Goal: Leave review/rating: Leave review/rating

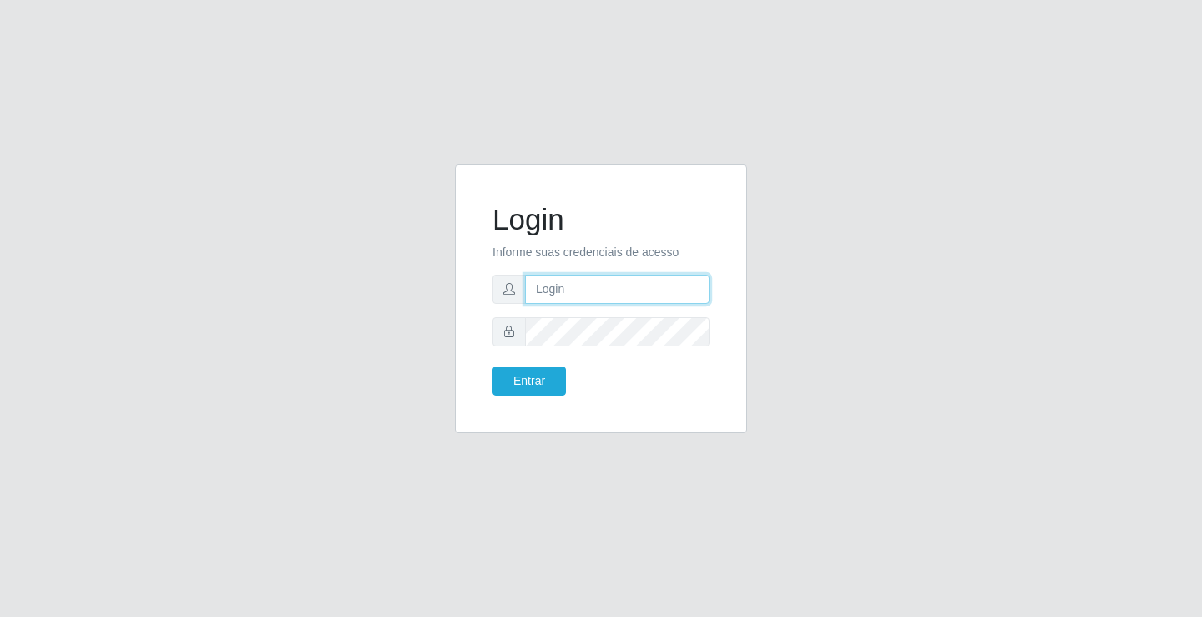
click at [604, 286] on input "text" at bounding box center [617, 289] width 185 height 29
type input "zivaneide@ideal"
click at [493, 367] on button "Entrar" at bounding box center [529, 381] width 73 height 29
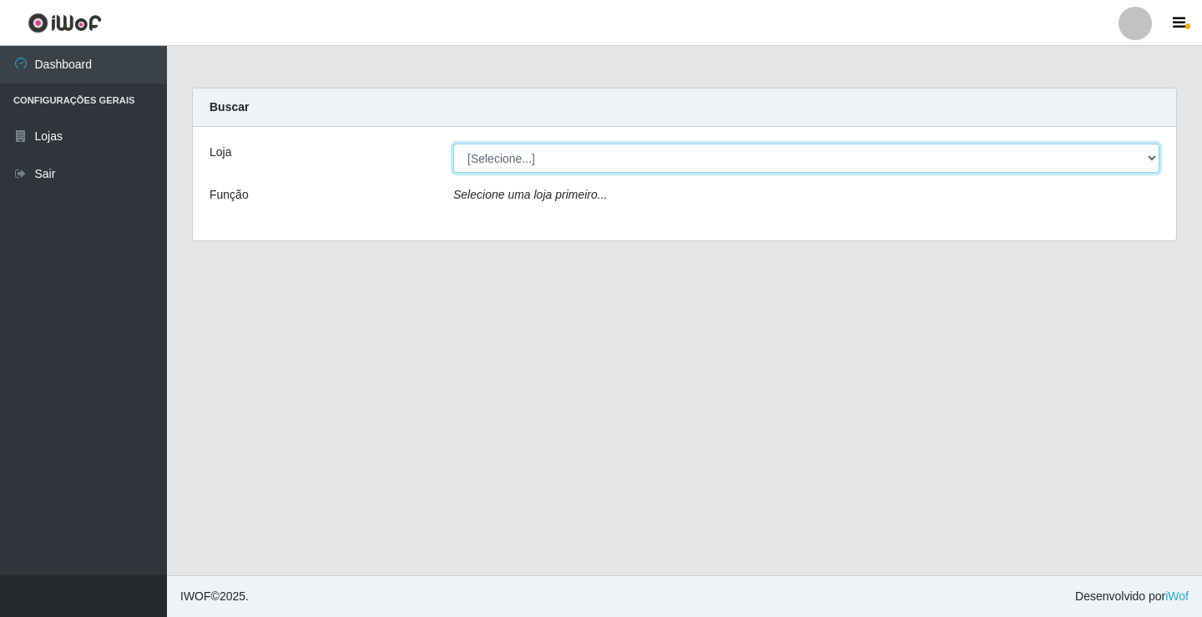
click at [505, 152] on select "[Selecione...] Ideal - Conceição" at bounding box center [806, 158] width 706 height 29
select select "231"
click at [453, 144] on select "[Selecione...] Ideal - Conceição" at bounding box center [806, 158] width 706 height 29
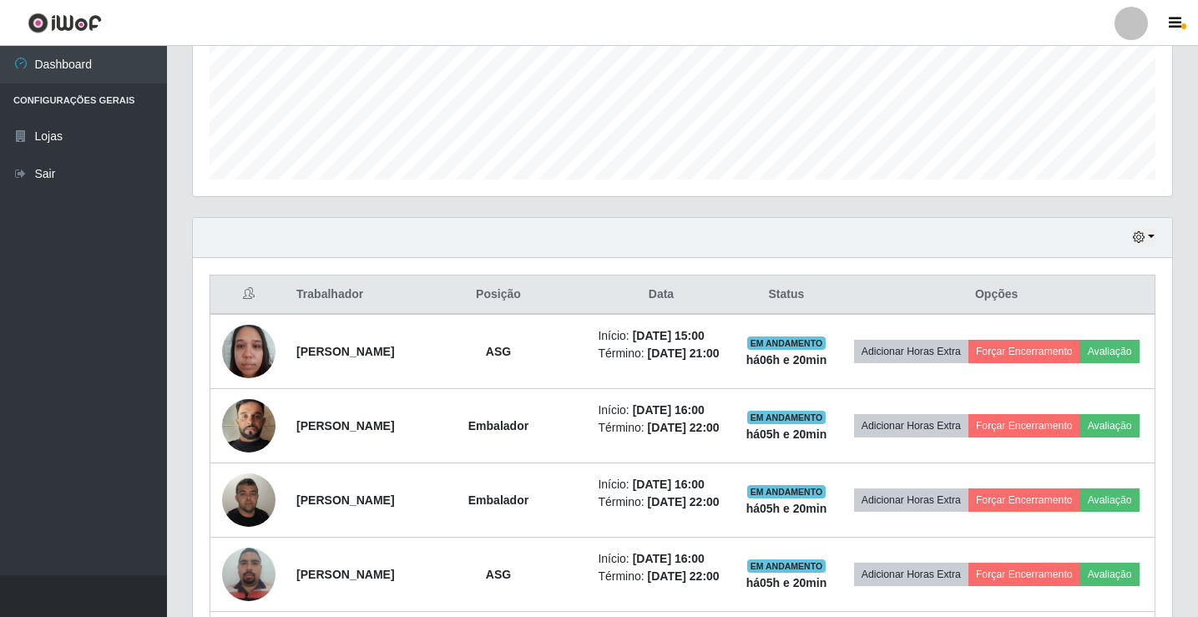
scroll to position [501, 0]
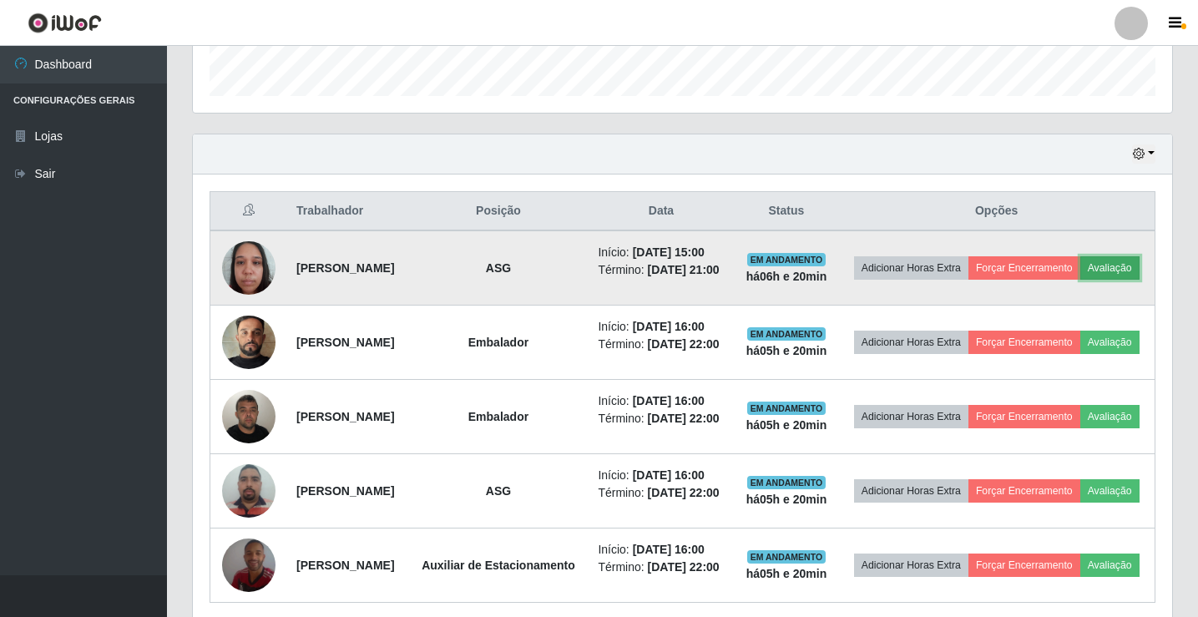
click at [1080, 280] on button "Avaliação" at bounding box center [1109, 267] width 59 height 23
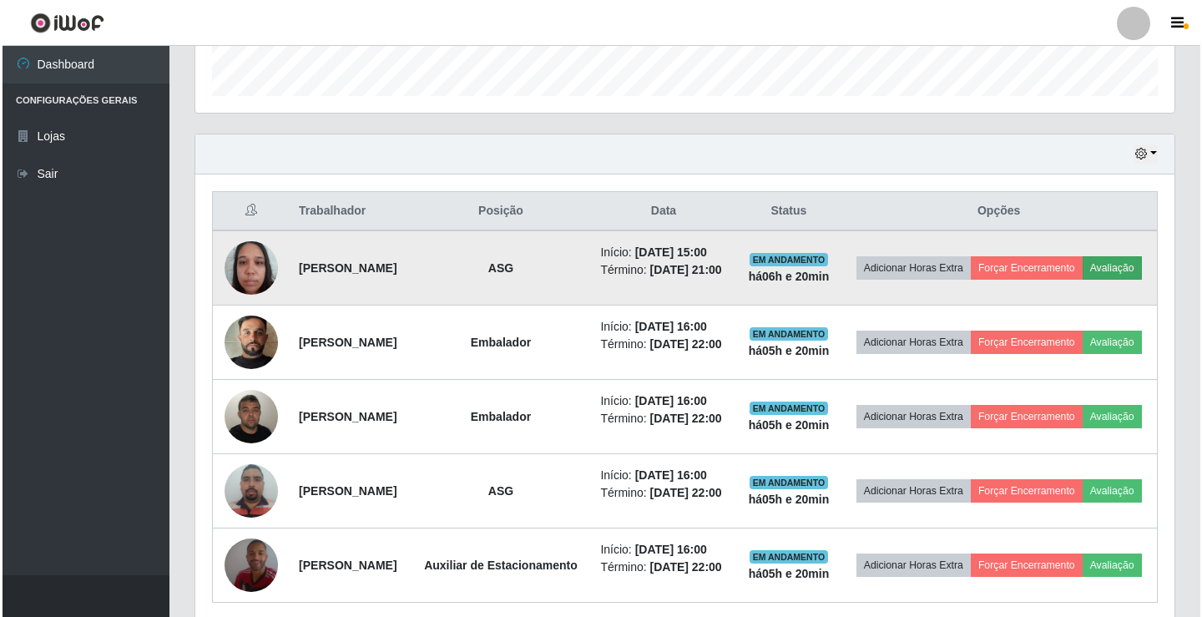
scroll to position [347, 971]
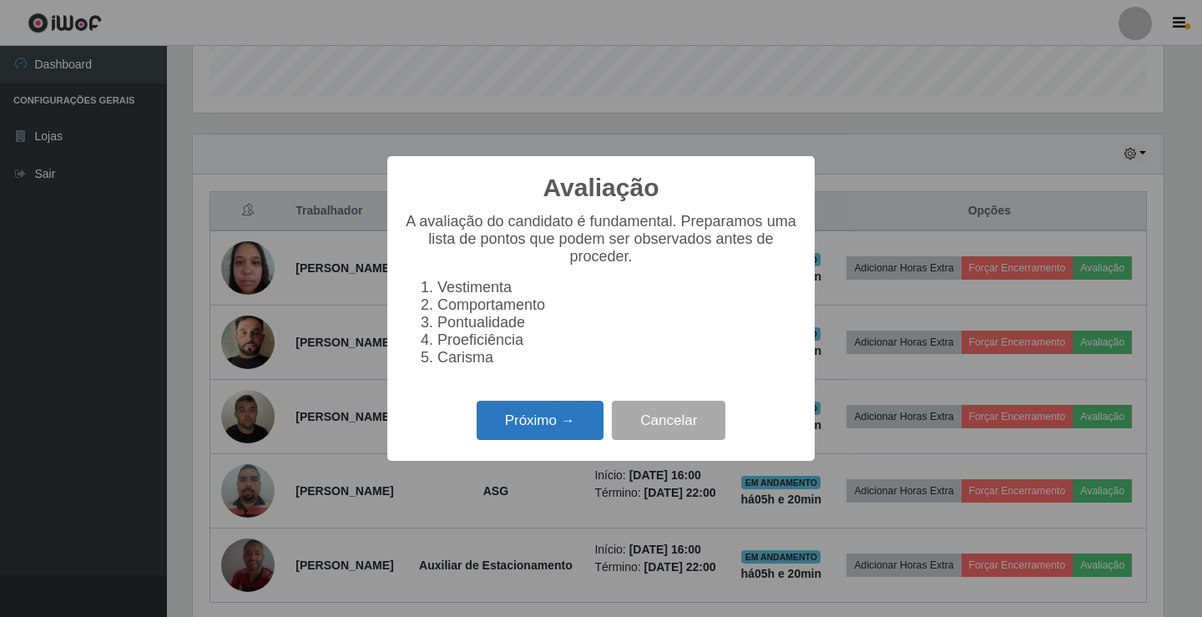
click at [519, 436] on button "Próximo →" at bounding box center [540, 420] width 127 height 39
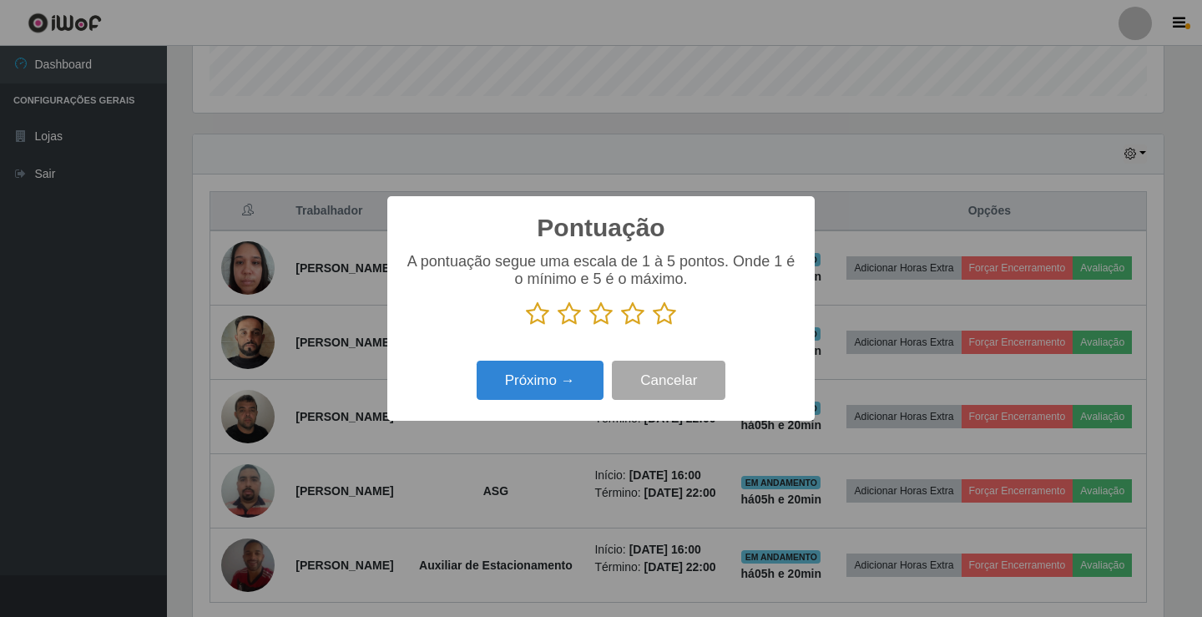
click at [659, 316] on icon at bounding box center [664, 313] width 23 height 25
click at [653, 326] on input "radio" at bounding box center [653, 326] width 0 height 0
click at [550, 377] on button "Próximo →" at bounding box center [540, 380] width 127 height 39
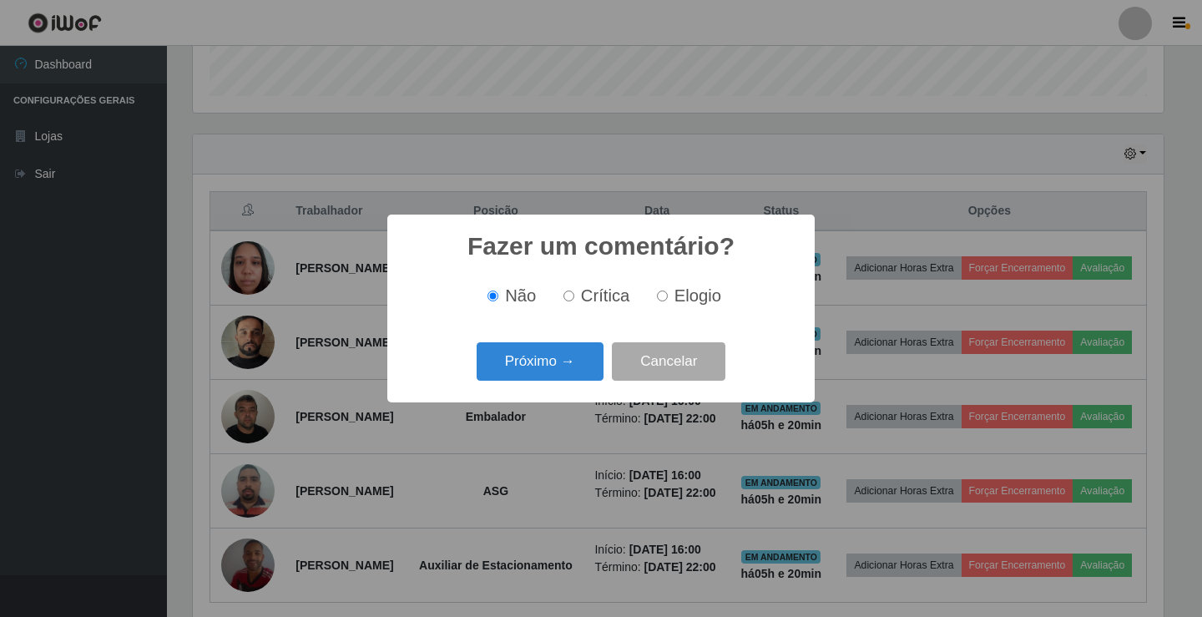
click at [550, 377] on button "Próximo →" at bounding box center [540, 361] width 127 height 39
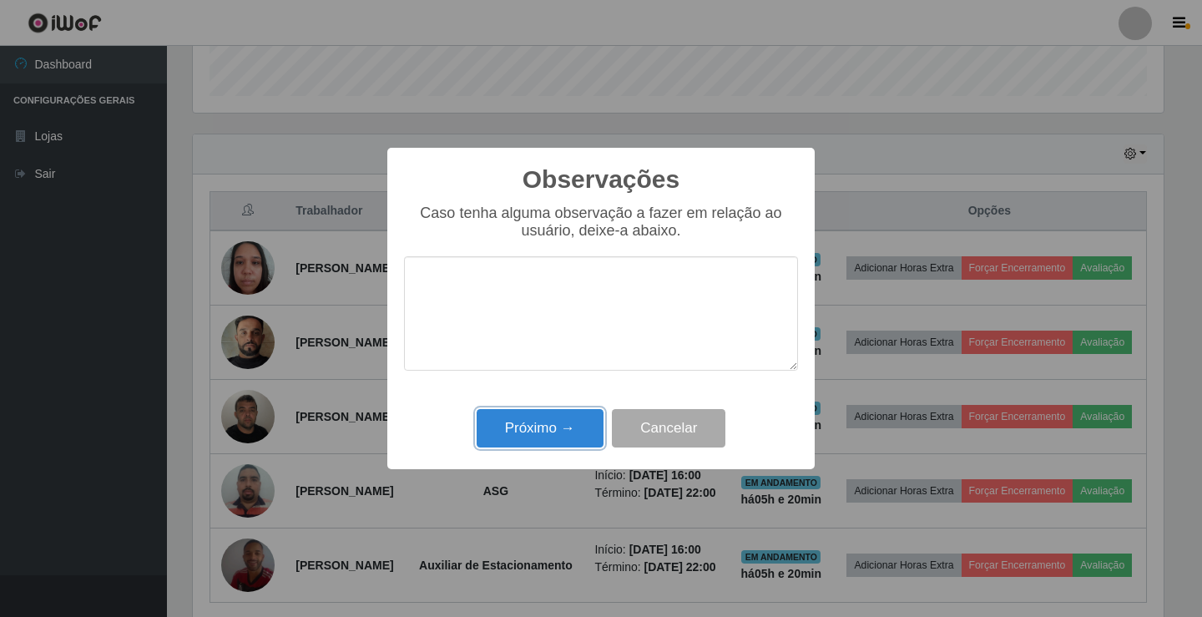
drag, startPoint x: 551, startPoint y: 426, endPoint x: 809, endPoint y: 365, distance: 265.1
click at [551, 427] on button "Próximo →" at bounding box center [540, 428] width 127 height 39
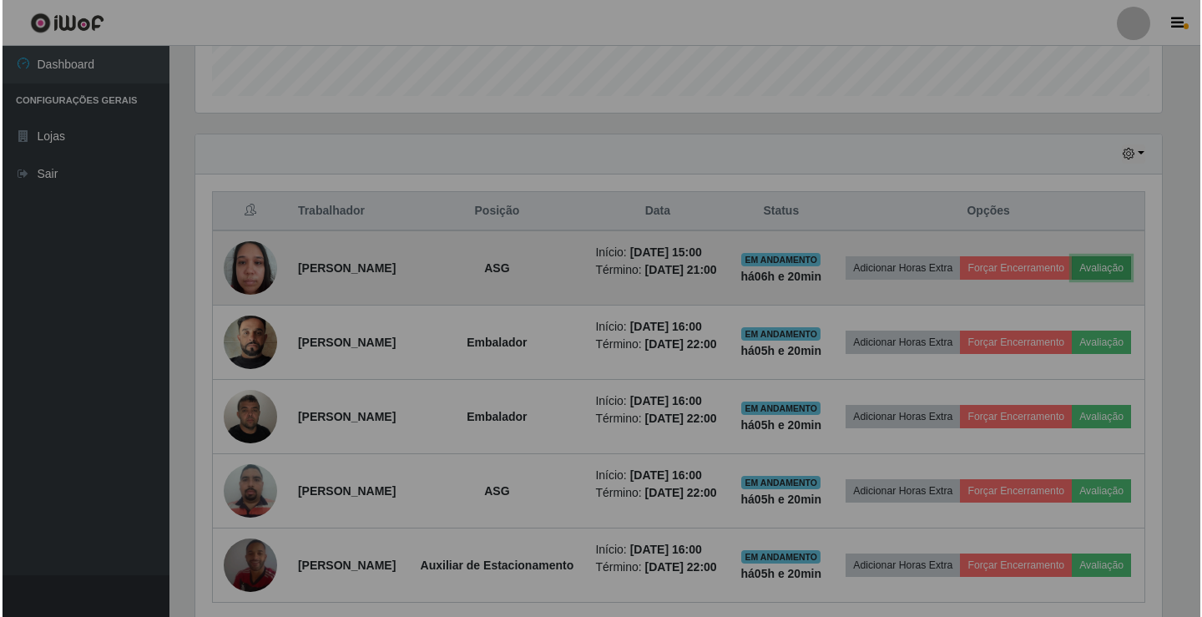
scroll to position [347, 979]
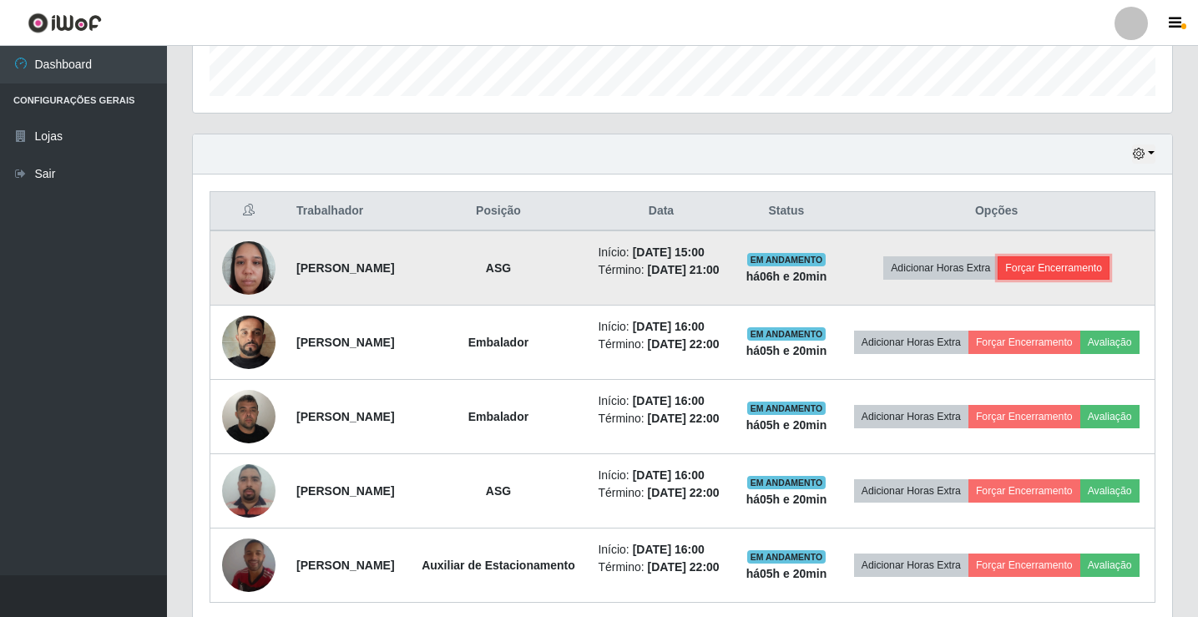
click at [1110, 271] on button "Forçar Encerramento" at bounding box center [1054, 267] width 112 height 23
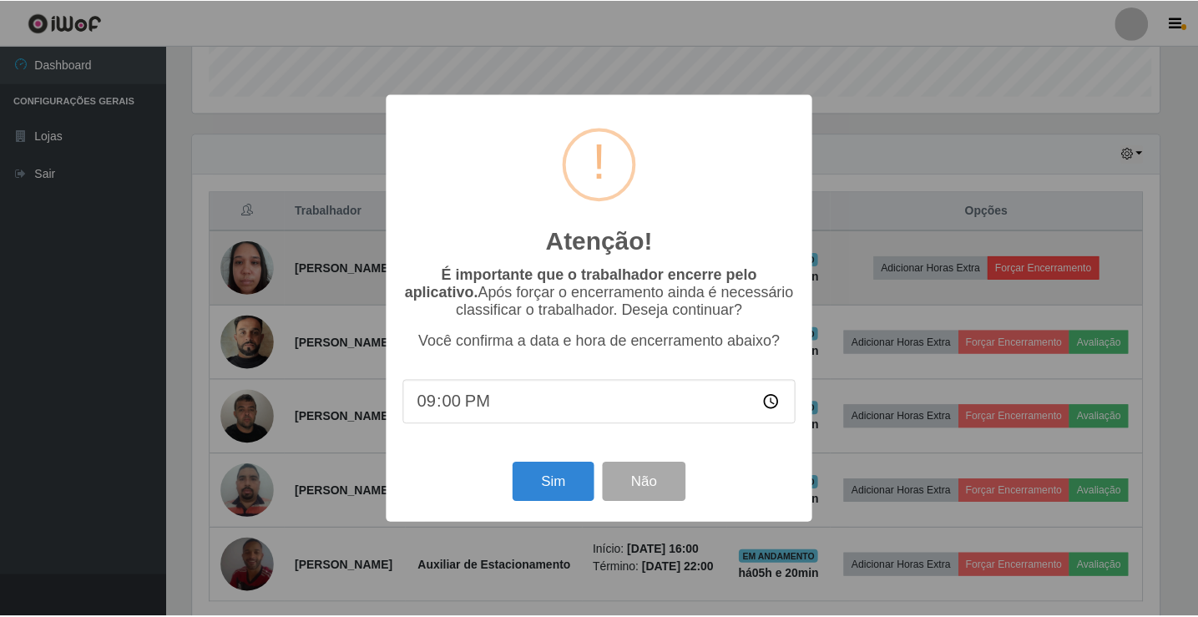
scroll to position [347, 971]
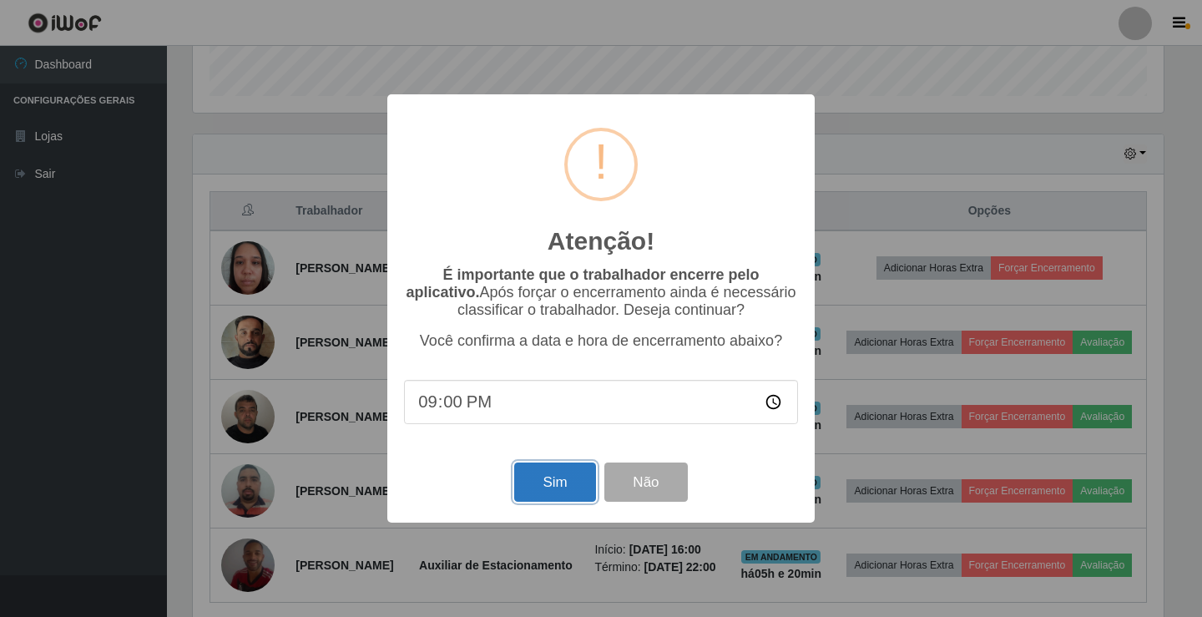
click at [565, 488] on button "Sim" at bounding box center [554, 482] width 81 height 39
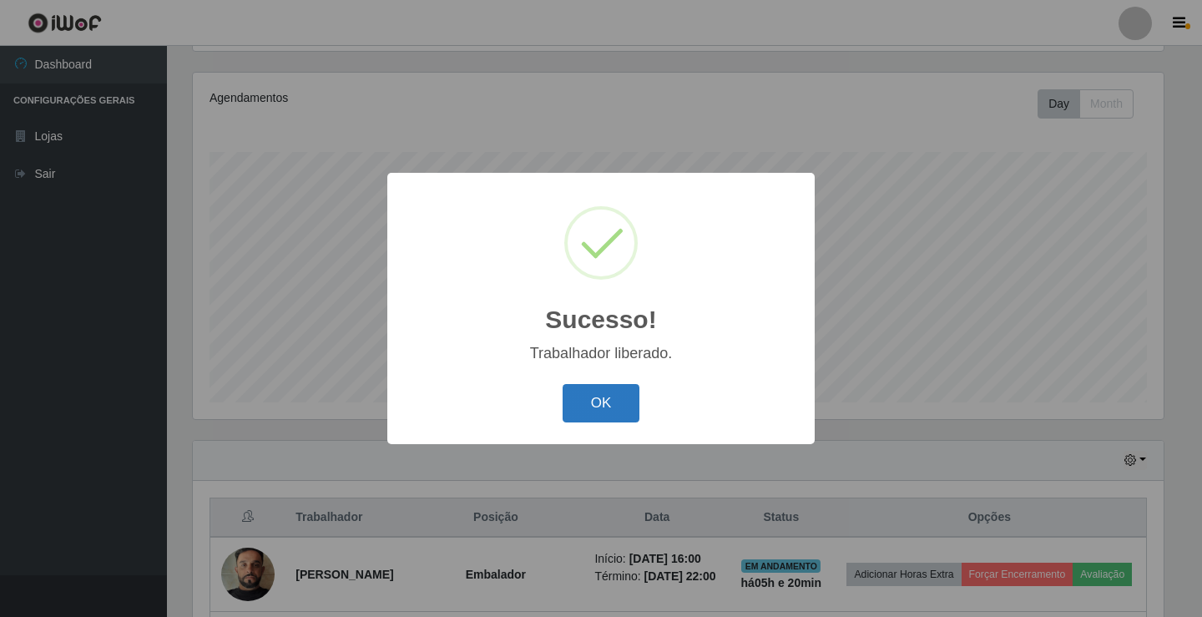
click at [583, 406] on button "OK" at bounding box center [602, 403] width 78 height 39
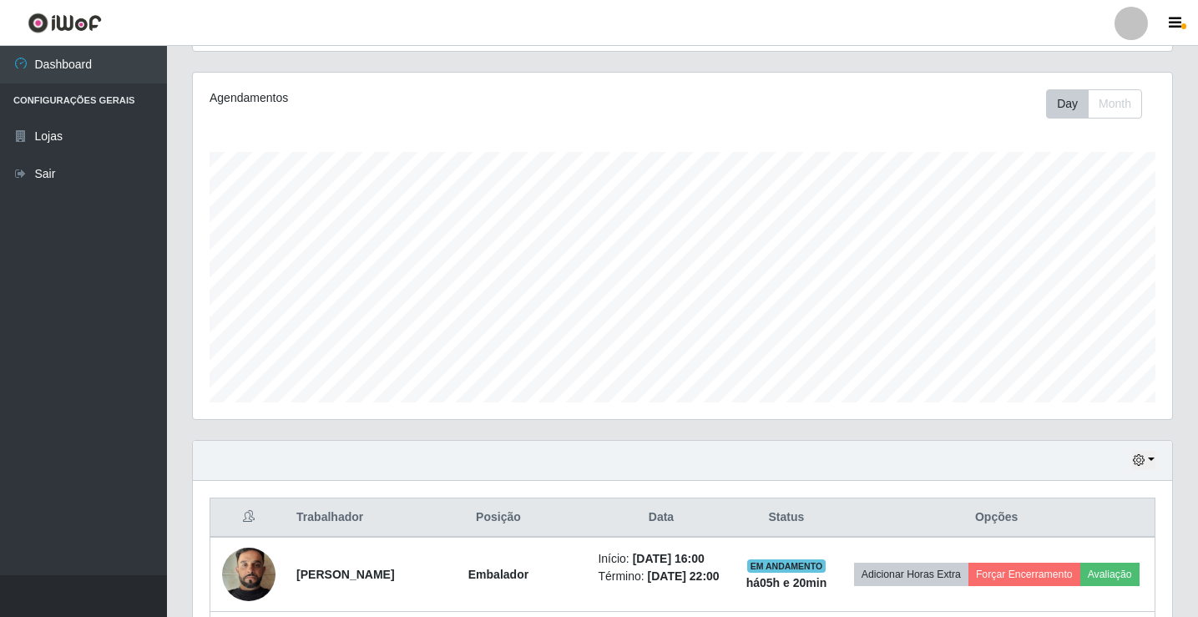
scroll to position [529, 0]
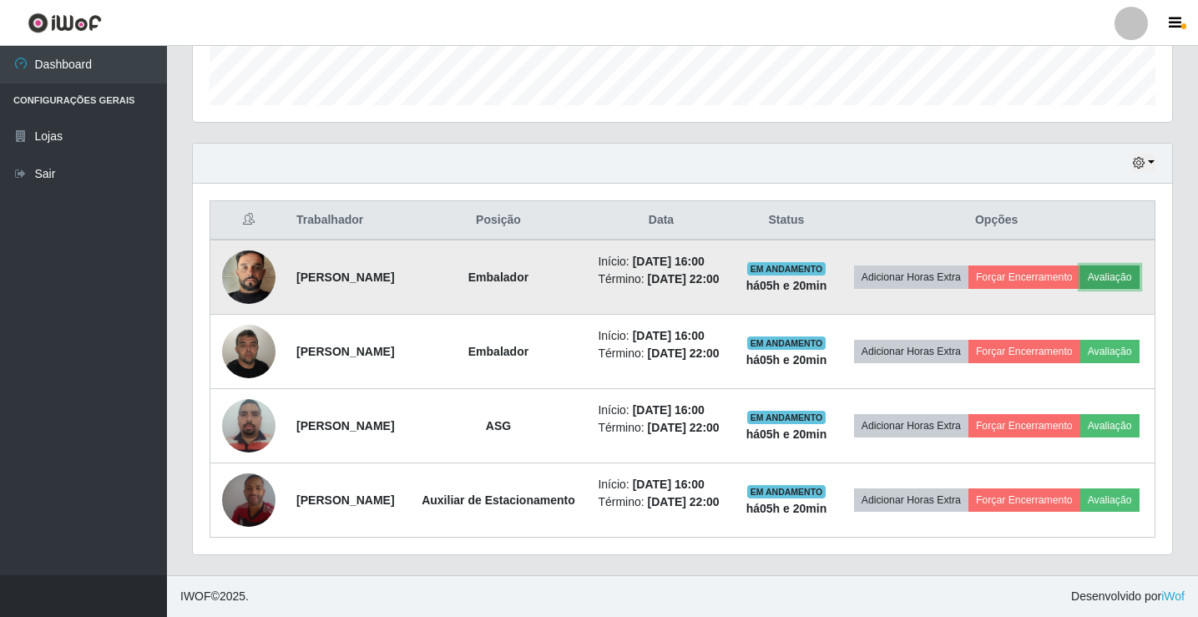
click at [1080, 266] on button "Avaliação" at bounding box center [1109, 277] width 59 height 23
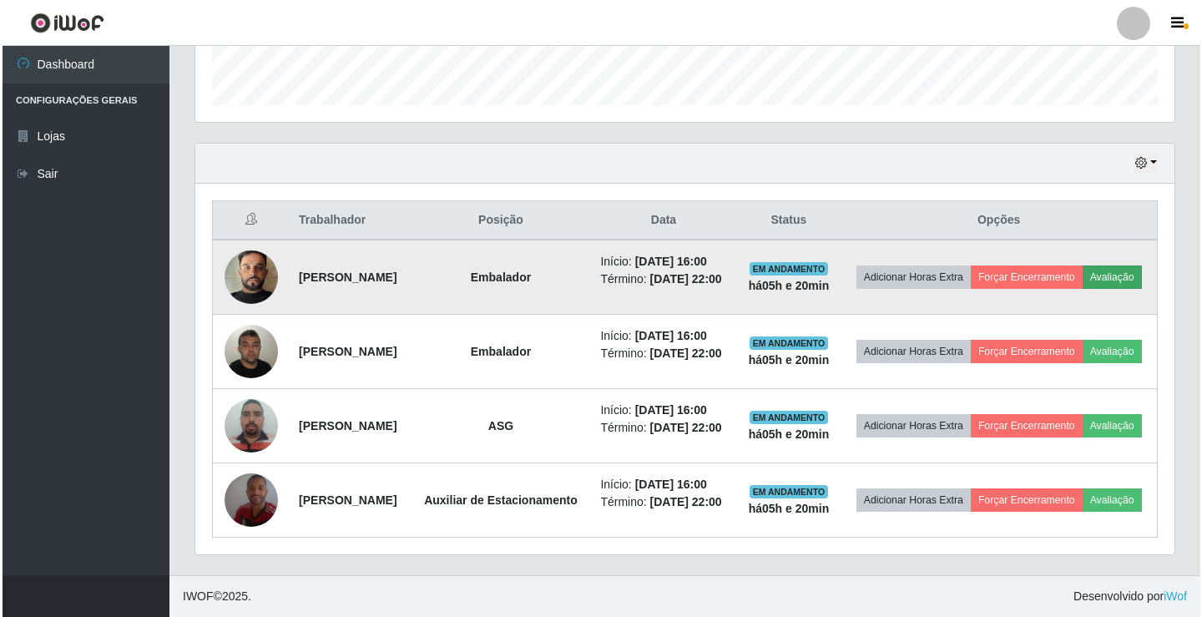
scroll to position [347, 971]
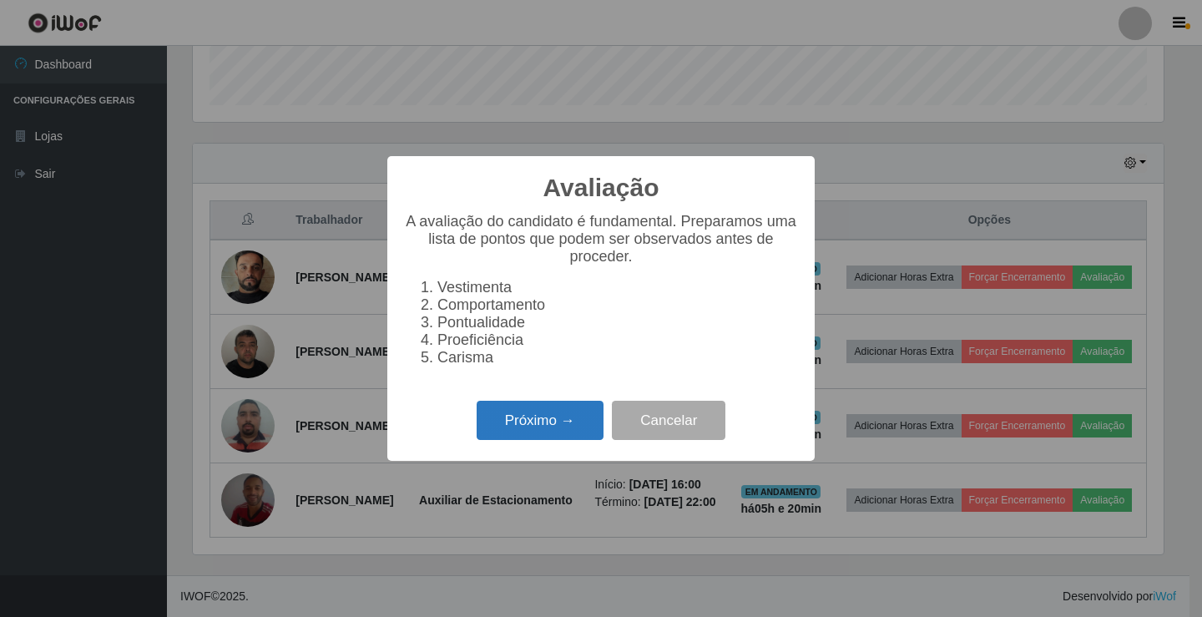
click at [548, 440] on button "Próximo →" at bounding box center [540, 420] width 127 height 39
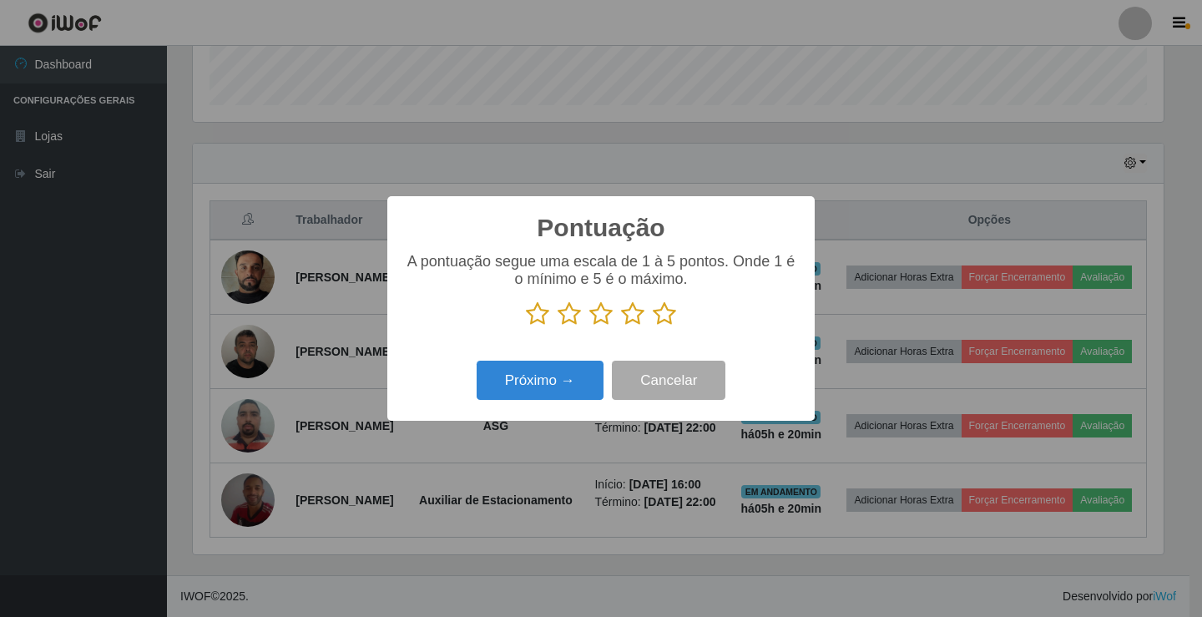
click at [661, 326] on icon at bounding box center [664, 313] width 23 height 25
click at [653, 326] on input "radio" at bounding box center [653, 326] width 0 height 0
click at [535, 392] on button "Próximo →" at bounding box center [540, 380] width 127 height 39
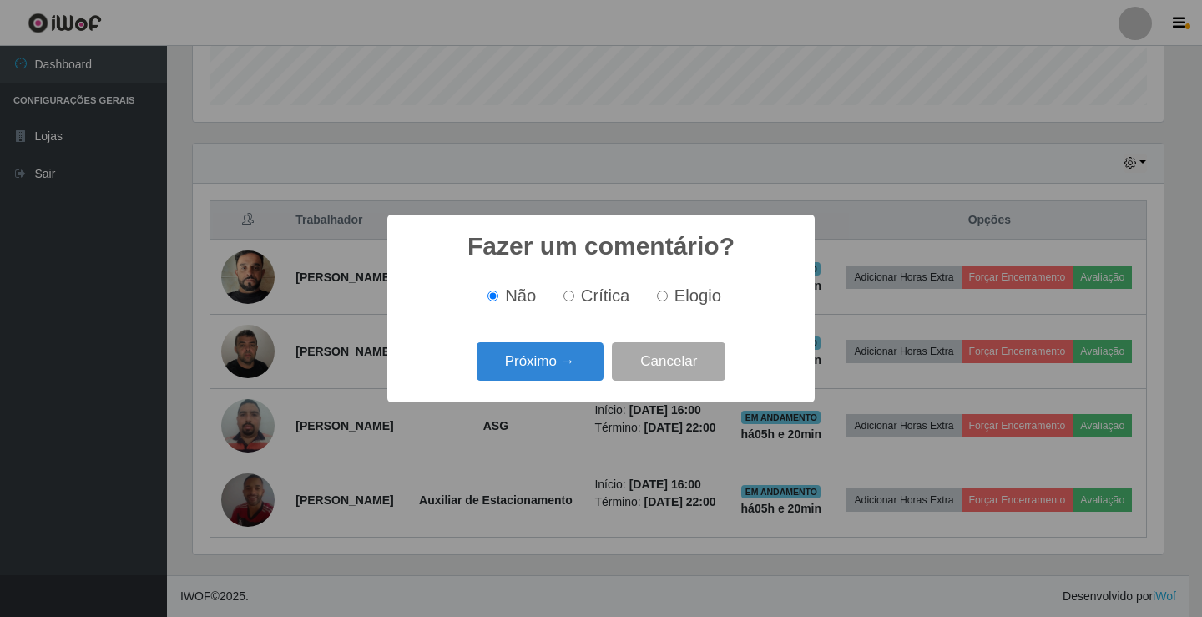
click at [555, 371] on button "Próximo →" at bounding box center [540, 361] width 127 height 39
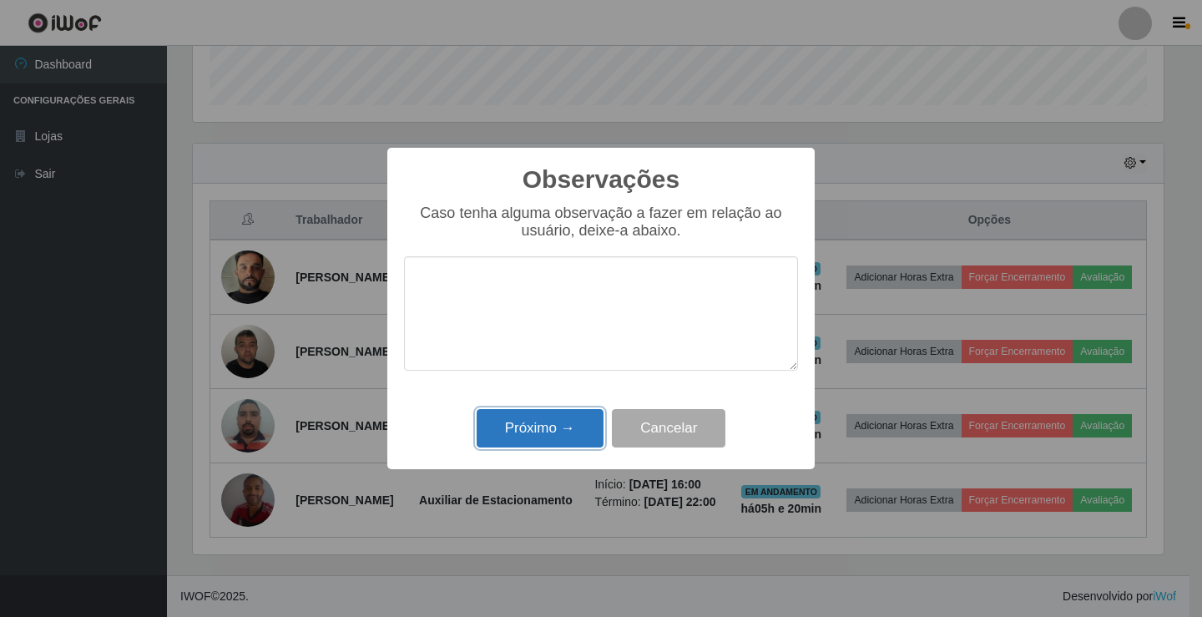
click at [555, 435] on button "Próximo →" at bounding box center [540, 428] width 127 height 39
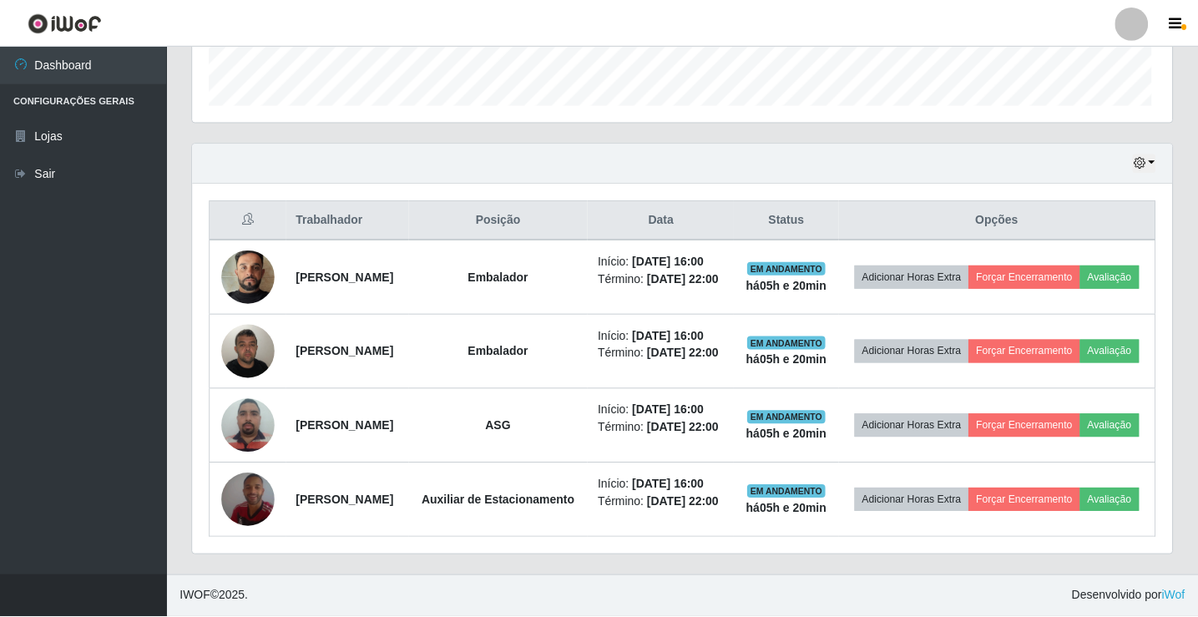
scroll to position [347, 979]
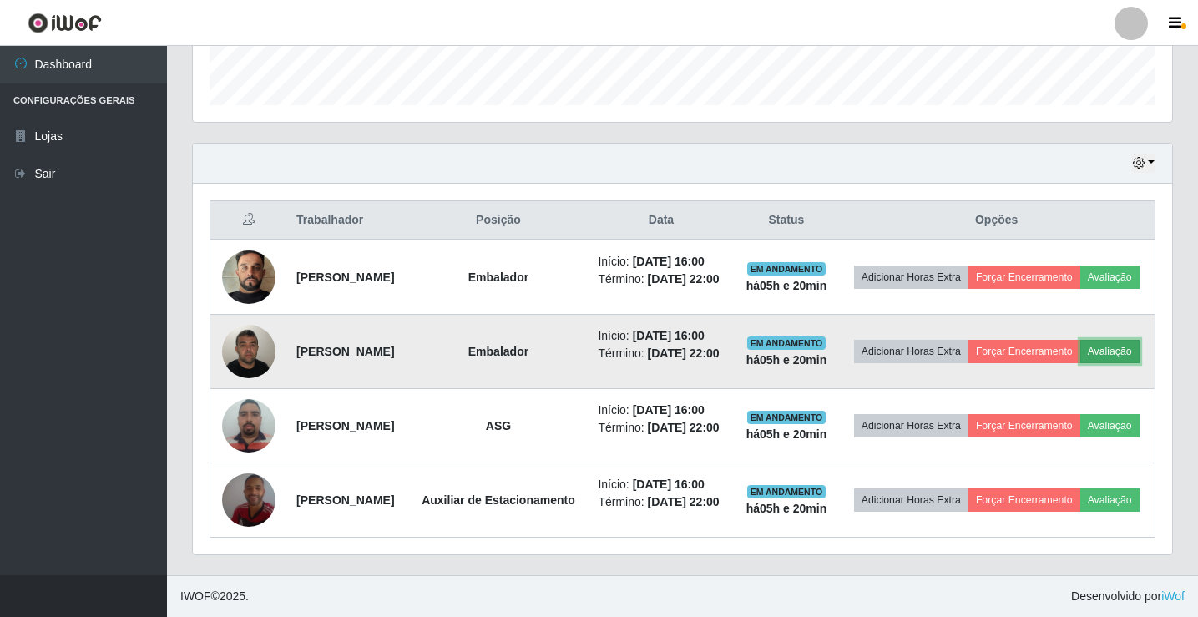
click at [1080, 363] on button "Avaliação" at bounding box center [1109, 351] width 59 height 23
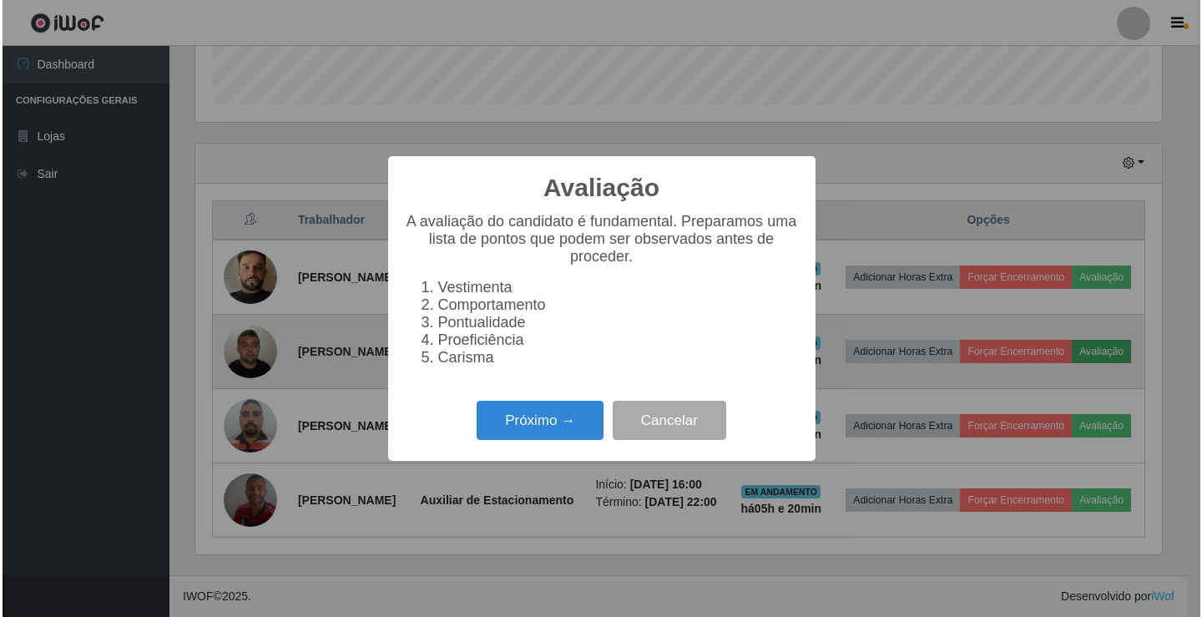
scroll to position [347, 971]
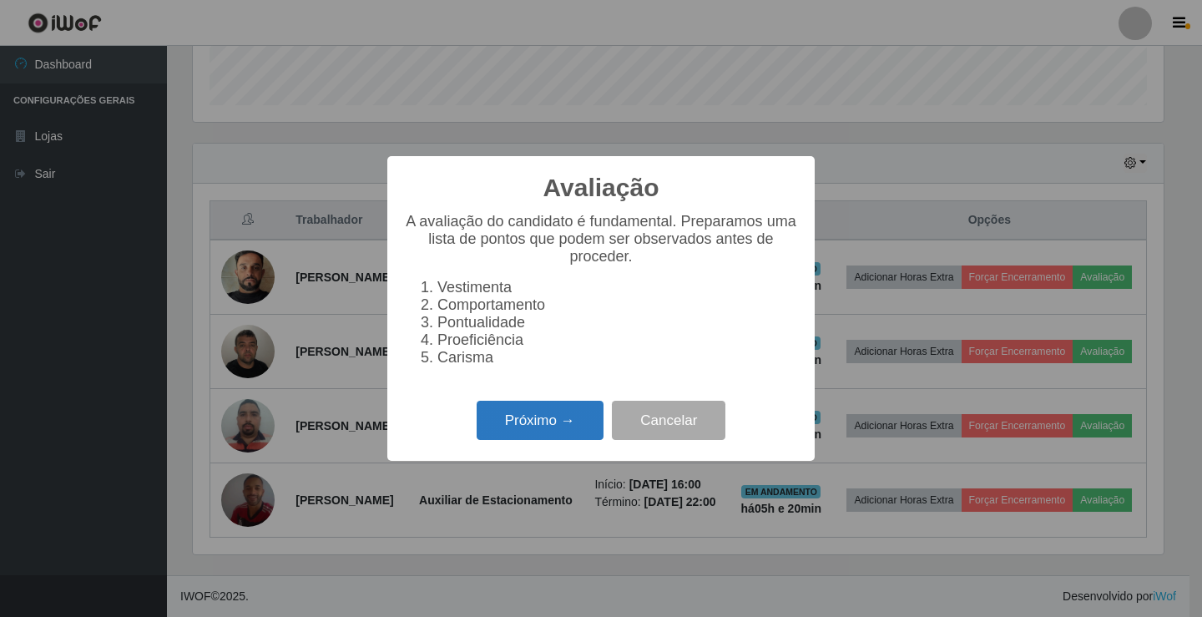
click at [580, 428] on button "Próximo →" at bounding box center [540, 420] width 127 height 39
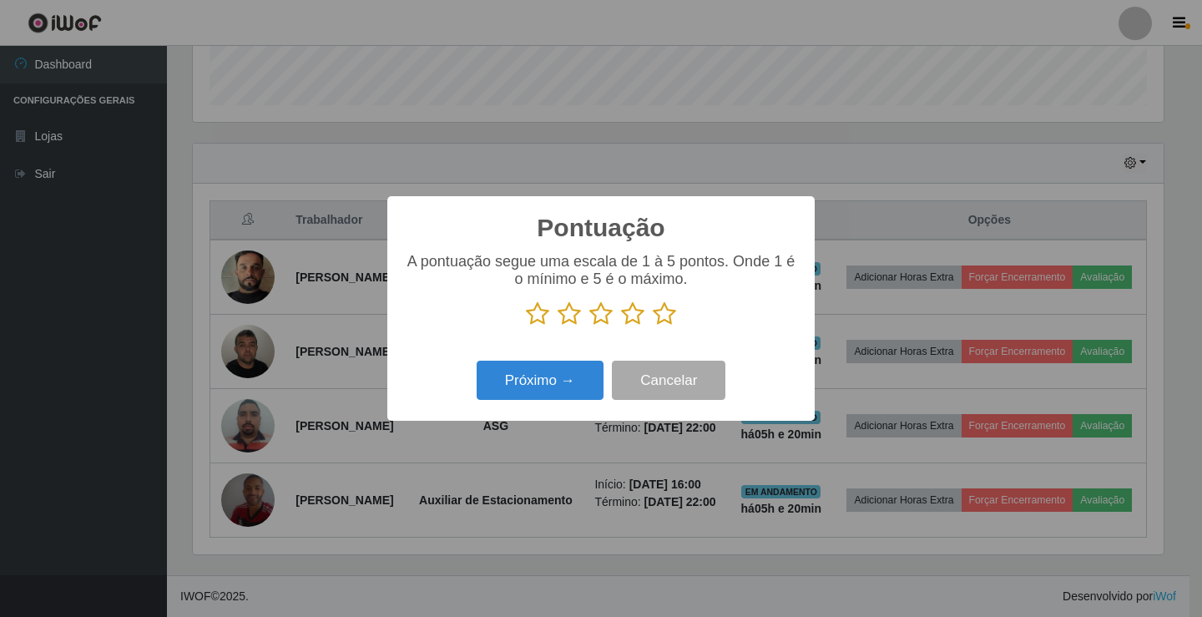
scroll to position [834609, 833985]
click at [667, 311] on icon at bounding box center [664, 313] width 23 height 25
click at [653, 326] on input "radio" at bounding box center [653, 326] width 0 height 0
click at [587, 368] on button "Próximo →" at bounding box center [540, 380] width 127 height 39
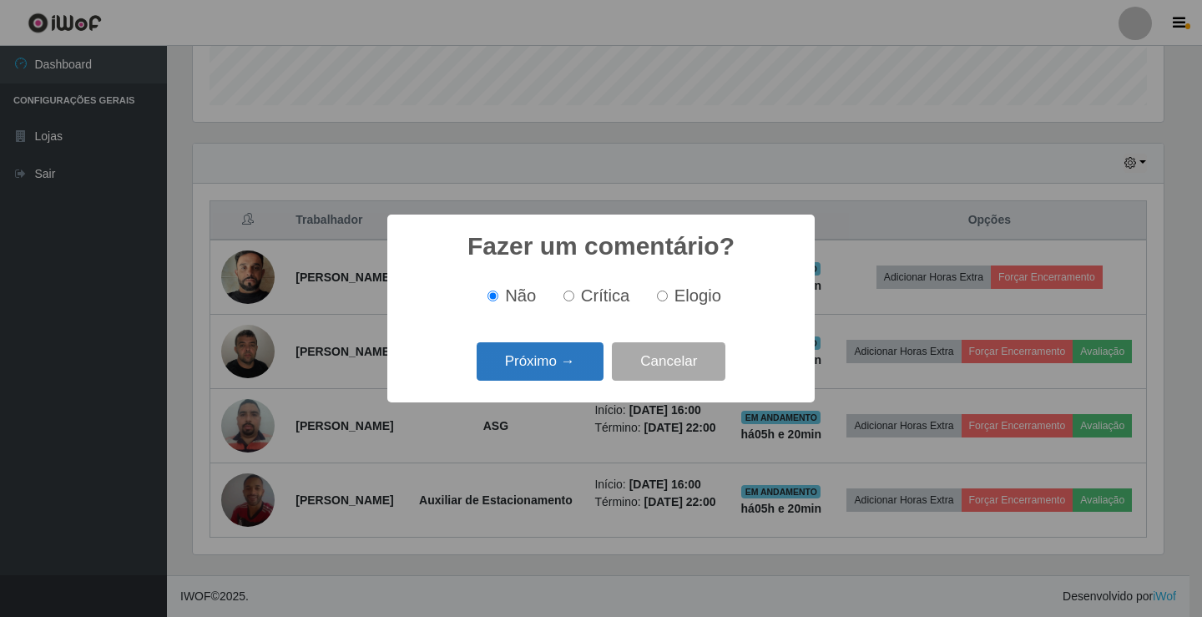
click at [556, 352] on button "Próximo →" at bounding box center [540, 361] width 127 height 39
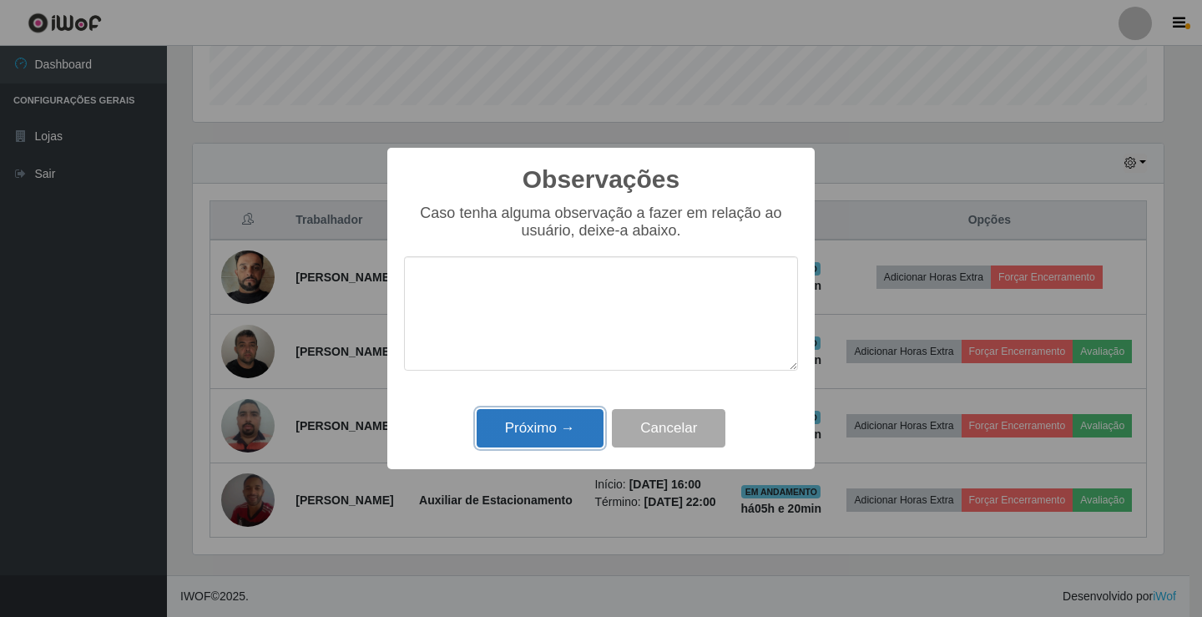
click at [559, 412] on button "Próximo →" at bounding box center [540, 428] width 127 height 39
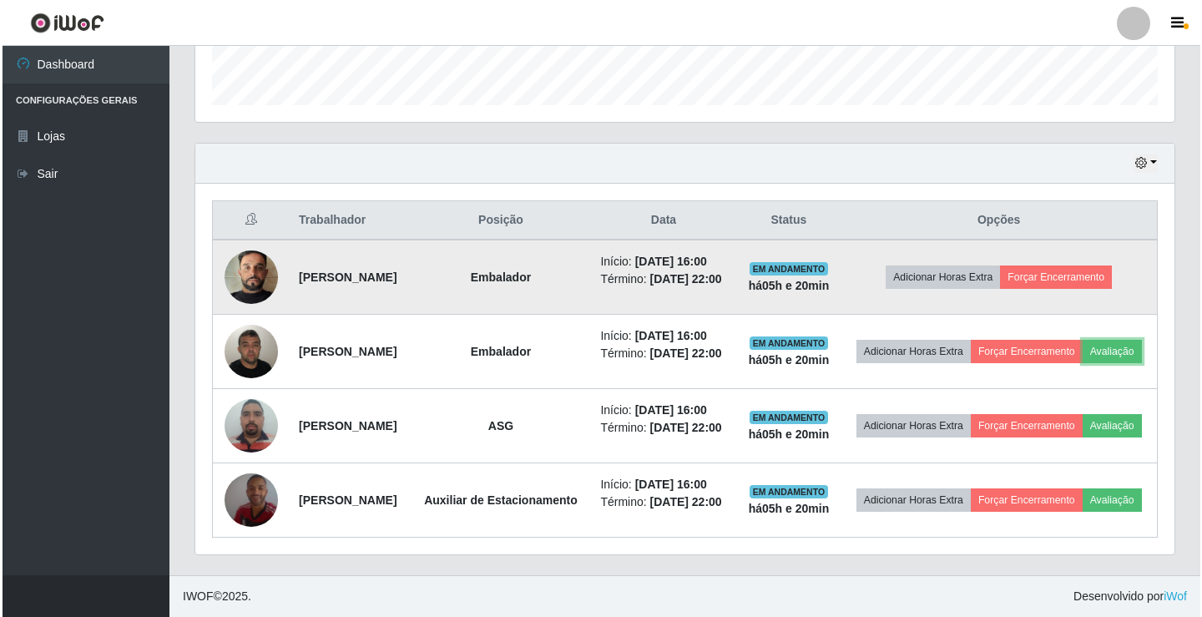
scroll to position [0, 0]
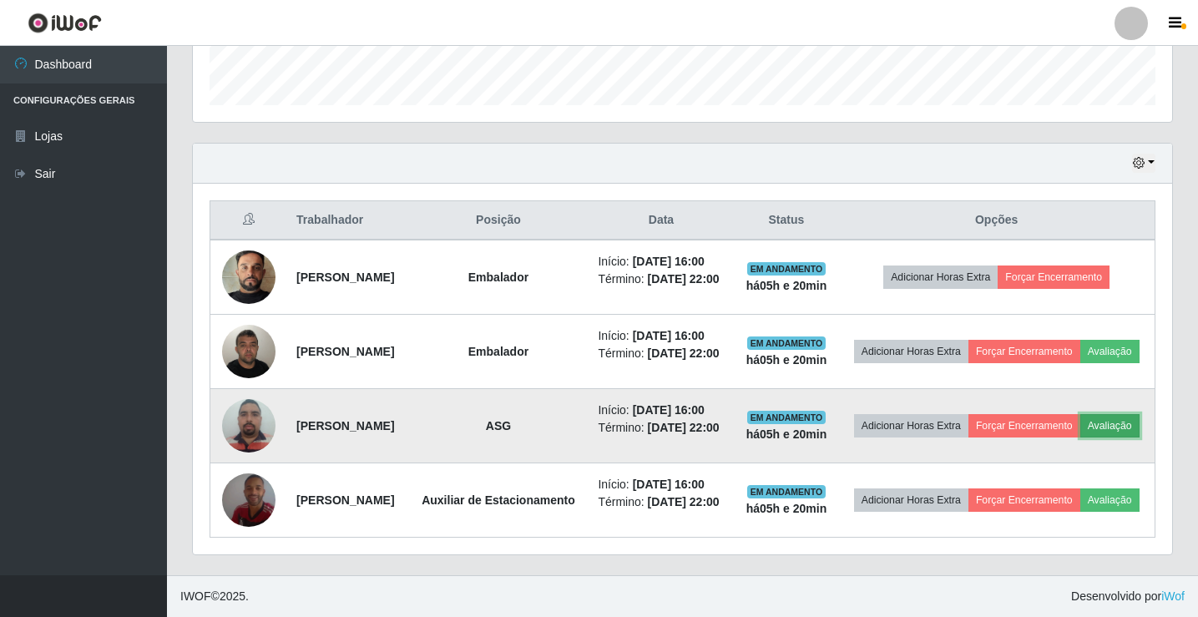
click at [1080, 414] on button "Avaliação" at bounding box center [1109, 425] width 59 height 23
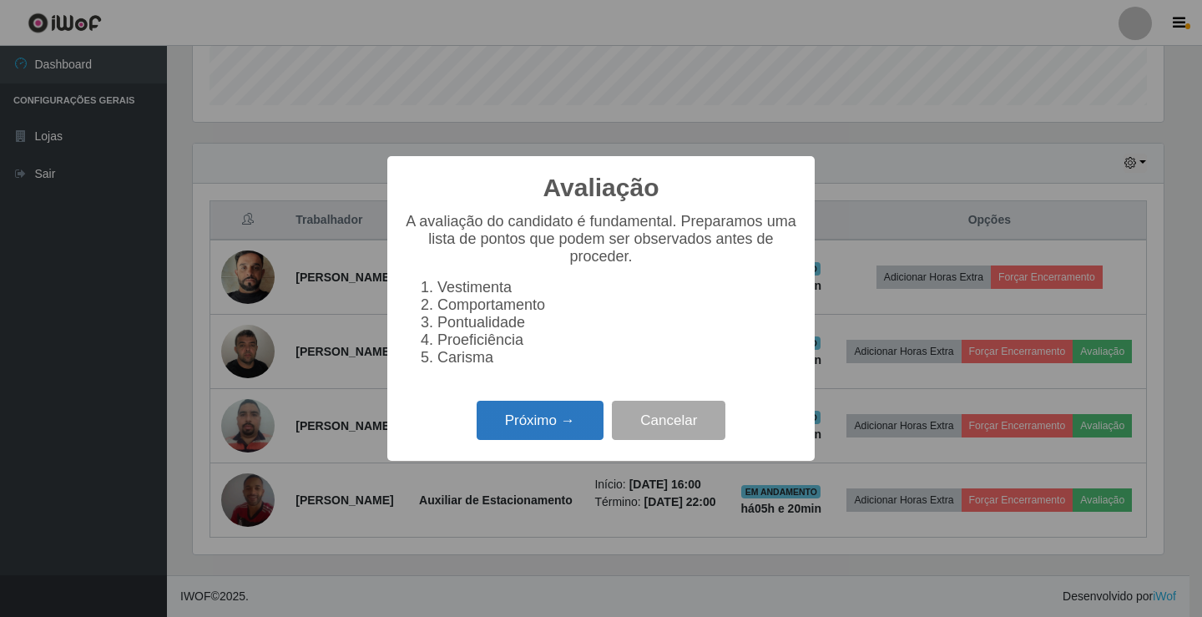
click at [546, 438] on button "Próximo →" at bounding box center [540, 420] width 127 height 39
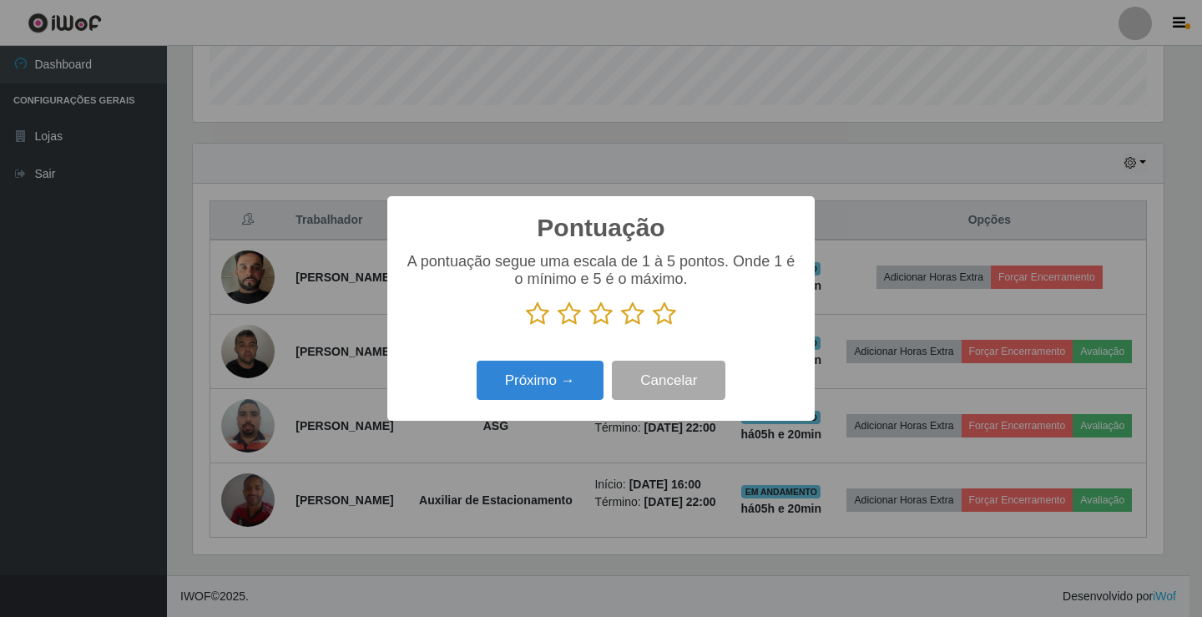
click at [664, 321] on icon at bounding box center [664, 313] width 23 height 25
click at [653, 326] on input "radio" at bounding box center [653, 326] width 0 height 0
click at [535, 393] on button "Próximo →" at bounding box center [540, 380] width 127 height 39
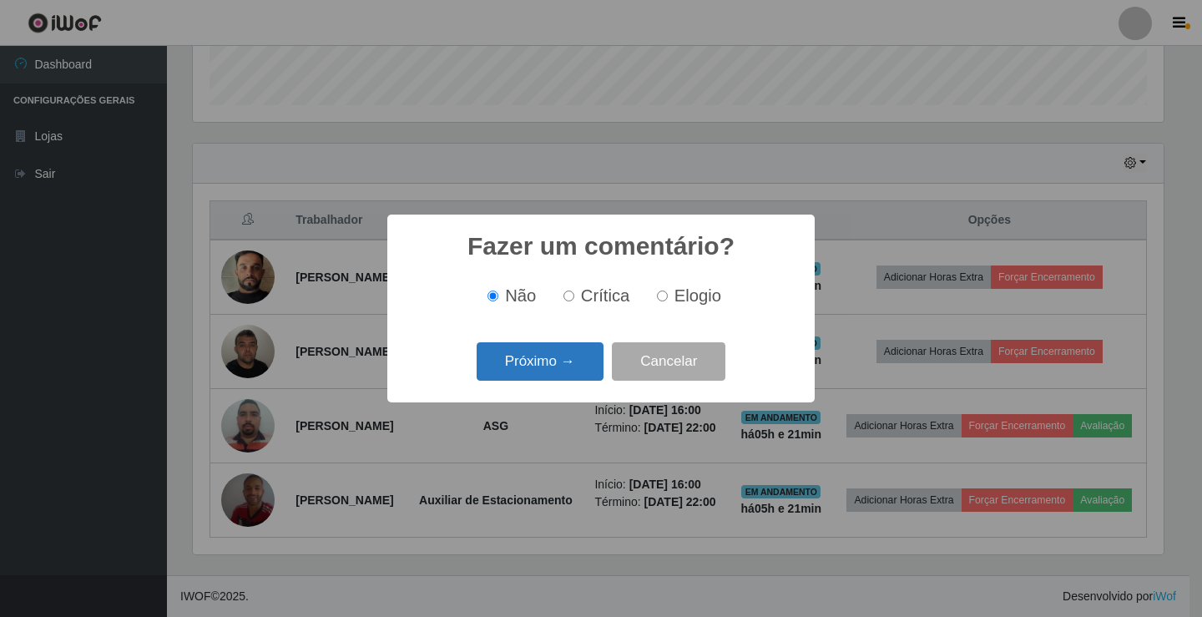
click at [541, 366] on button "Próximo →" at bounding box center [540, 361] width 127 height 39
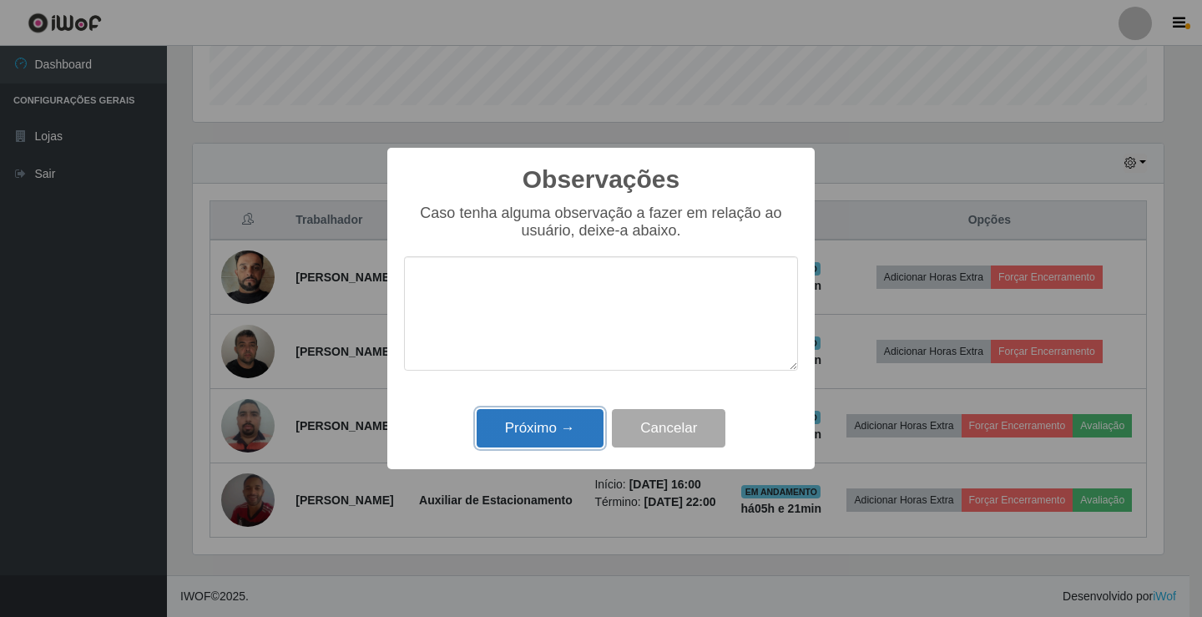
click at [554, 412] on button "Próximo →" at bounding box center [540, 428] width 127 height 39
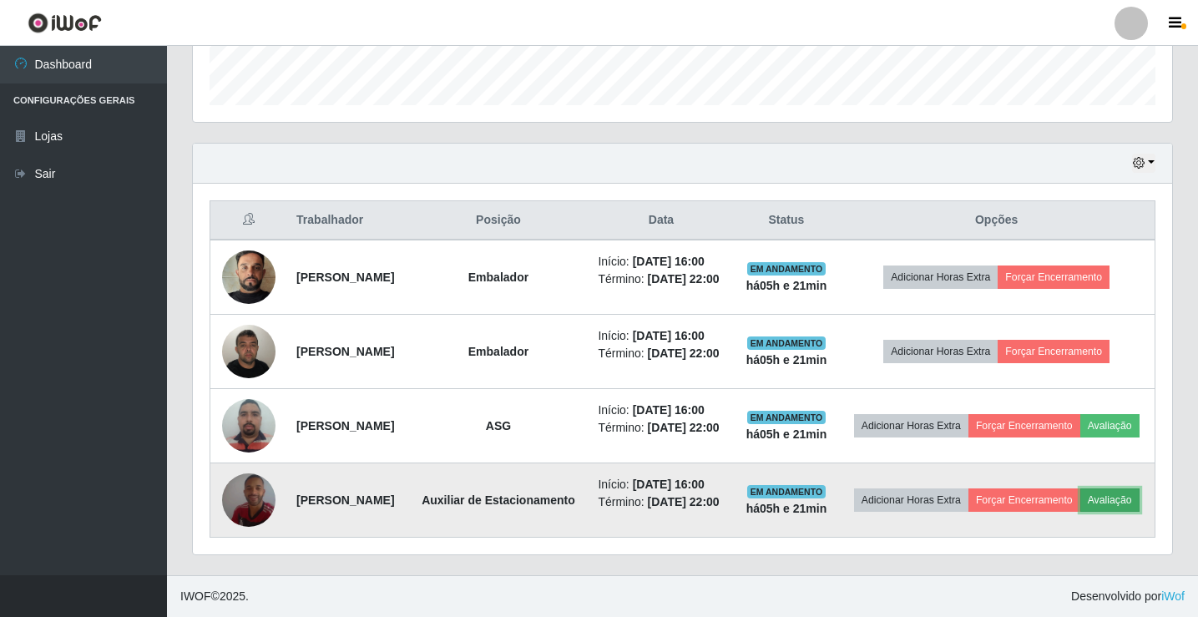
click at [1080, 500] on button "Avaliação" at bounding box center [1109, 499] width 59 height 23
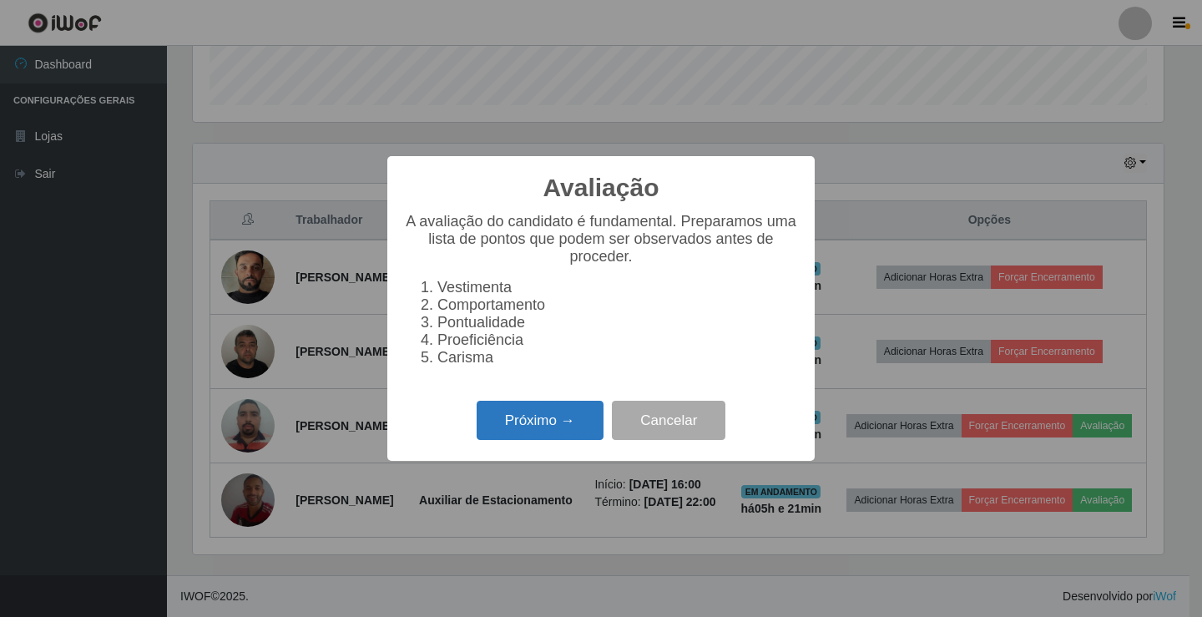
click at [535, 429] on button "Próximo →" at bounding box center [540, 420] width 127 height 39
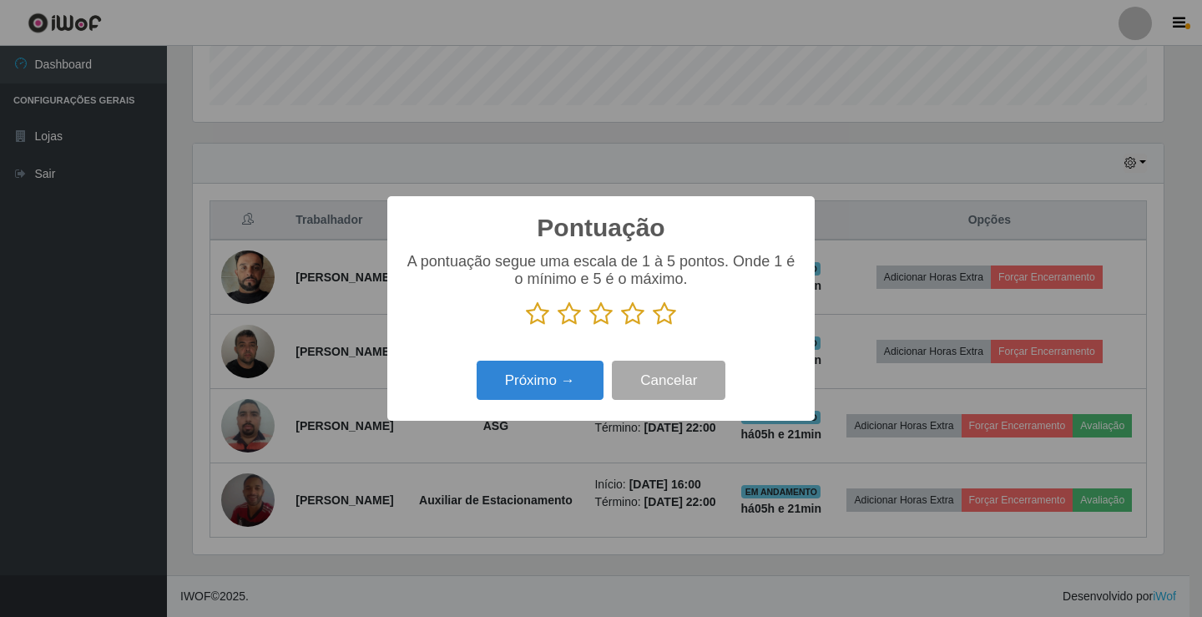
click at [662, 313] on icon at bounding box center [664, 313] width 23 height 25
click at [653, 326] on input "radio" at bounding box center [653, 326] width 0 height 0
click at [545, 383] on button "Próximo →" at bounding box center [540, 380] width 127 height 39
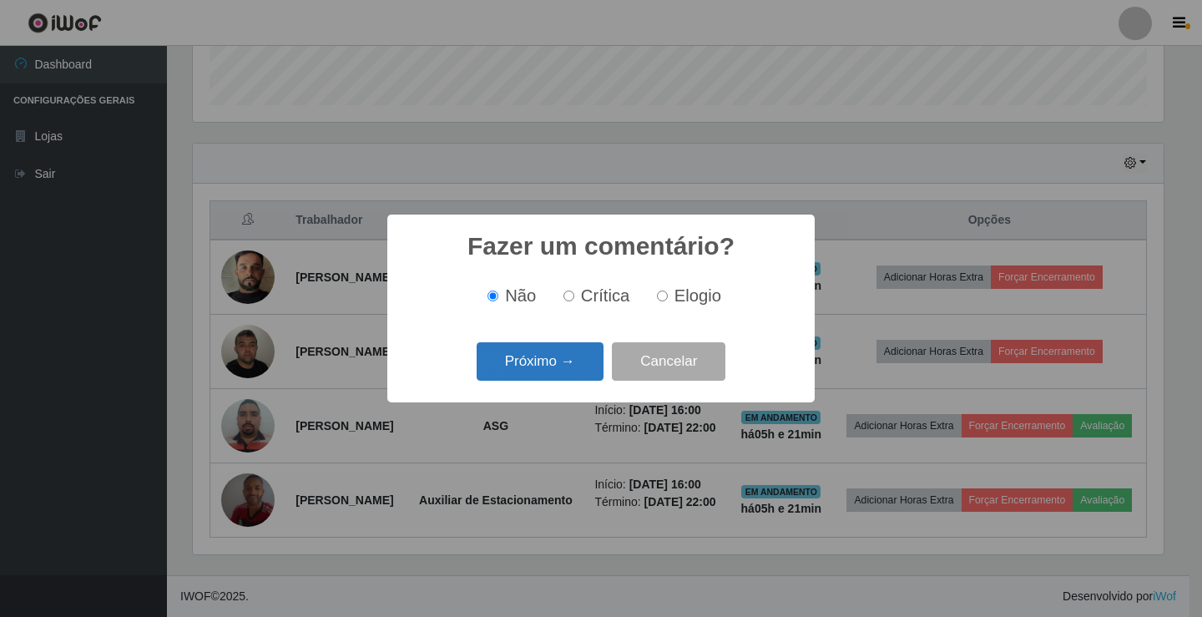
click at [540, 377] on button "Próximo →" at bounding box center [540, 361] width 127 height 39
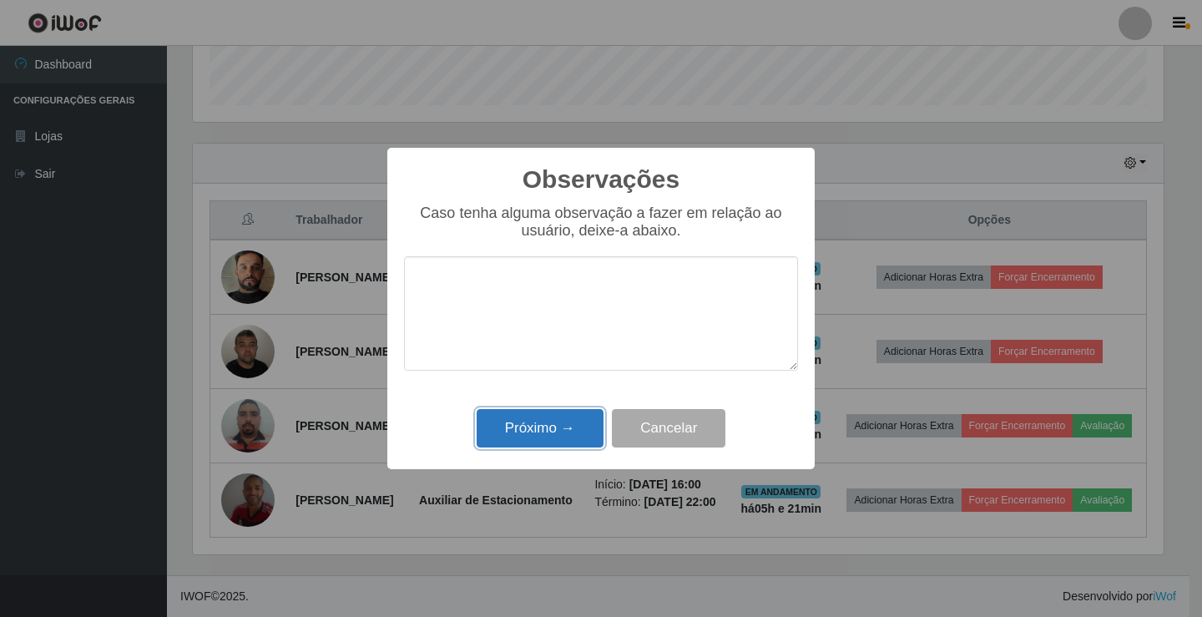
click at [544, 440] on button "Próximo →" at bounding box center [540, 428] width 127 height 39
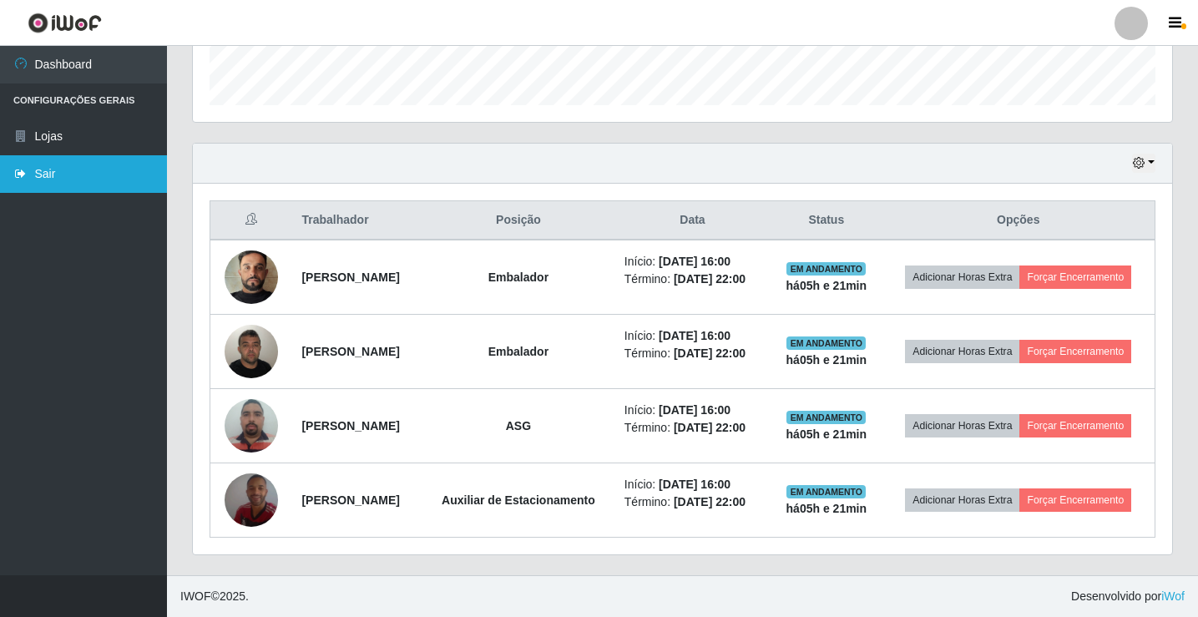
click at [38, 169] on link "Sair" at bounding box center [83, 174] width 167 height 38
